Goal: Find specific page/section: Find specific page/section

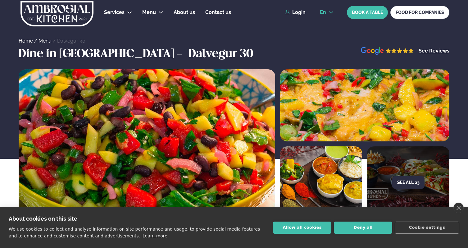
click at [324, 15] on span "en" at bounding box center [323, 12] width 6 height 5
click at [330, 39] on link "is" at bounding box center [327, 36] width 24 height 12
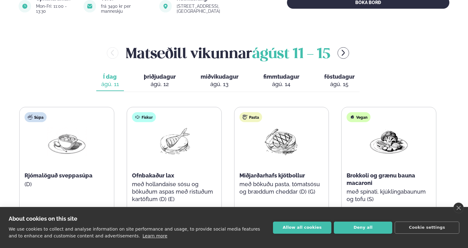
scroll to position [274, 0]
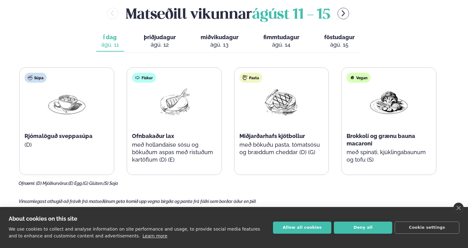
click at [161, 41] on div "ágú. 12" at bounding box center [160, 44] width 32 height 7
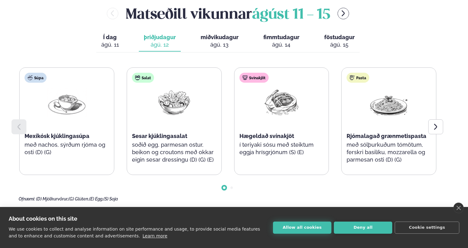
click at [308, 227] on button "Allow all cookies" at bounding box center [302, 227] width 58 height 12
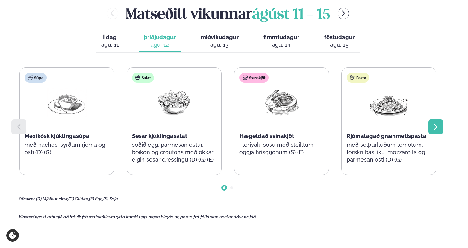
click at [433, 123] on icon at bounding box center [435, 126] width 7 height 7
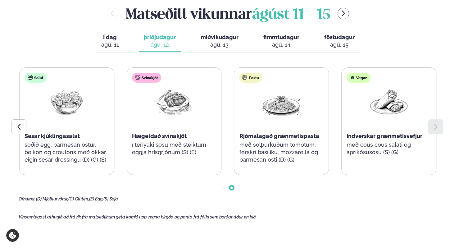
click at [433, 123] on icon at bounding box center [435, 126] width 7 height 7
click at [220, 41] on div "ágú. 13" at bounding box center [220, 44] width 38 height 7
